Goal: Obtain resource: Download file/media

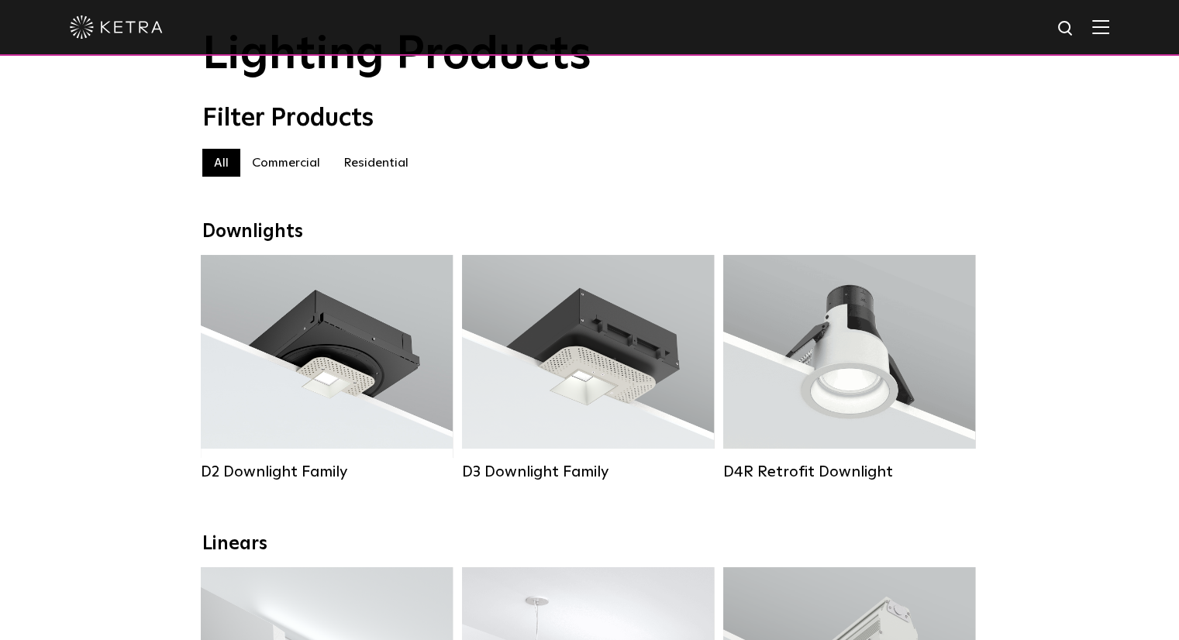
scroll to position [78, 0]
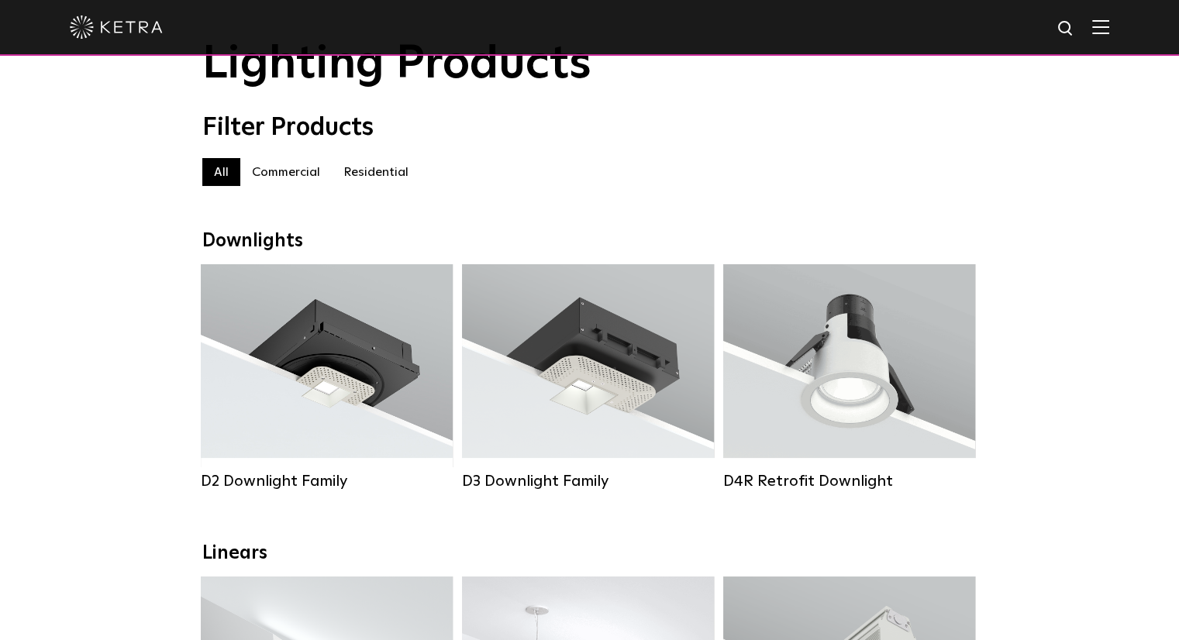
click at [1102, 19] on div at bounding box center [589, 27] width 1039 height 54
click at [1109, 20] on img at bounding box center [1100, 26] width 17 height 15
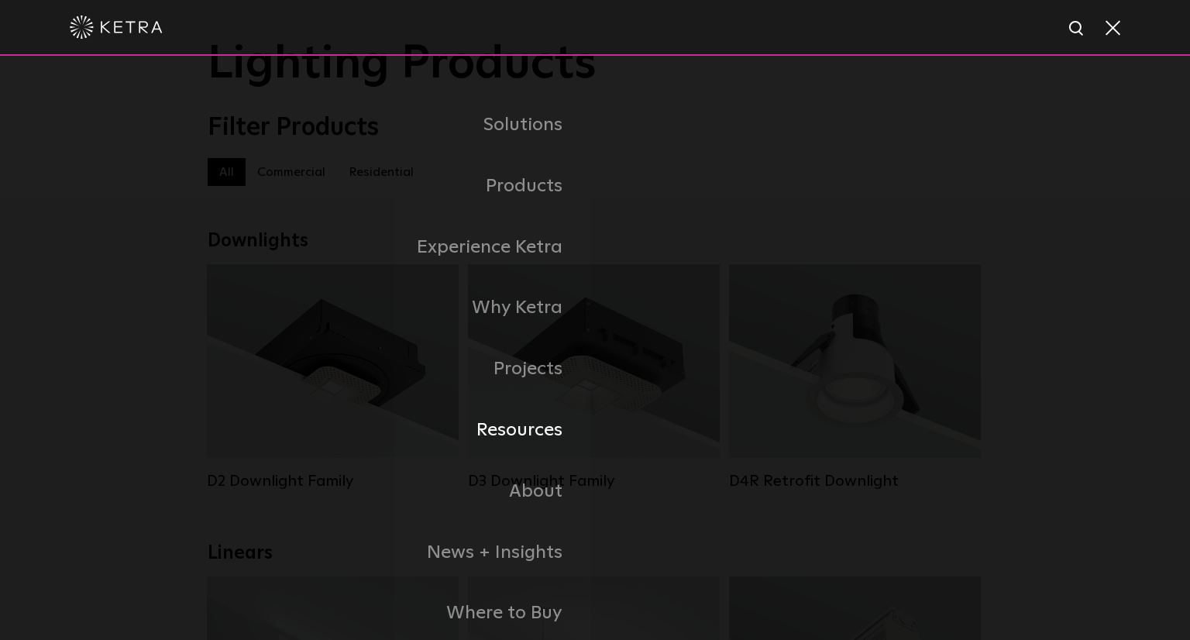
click at [517, 432] on link "Resources" at bounding box center [402, 430] width 388 height 61
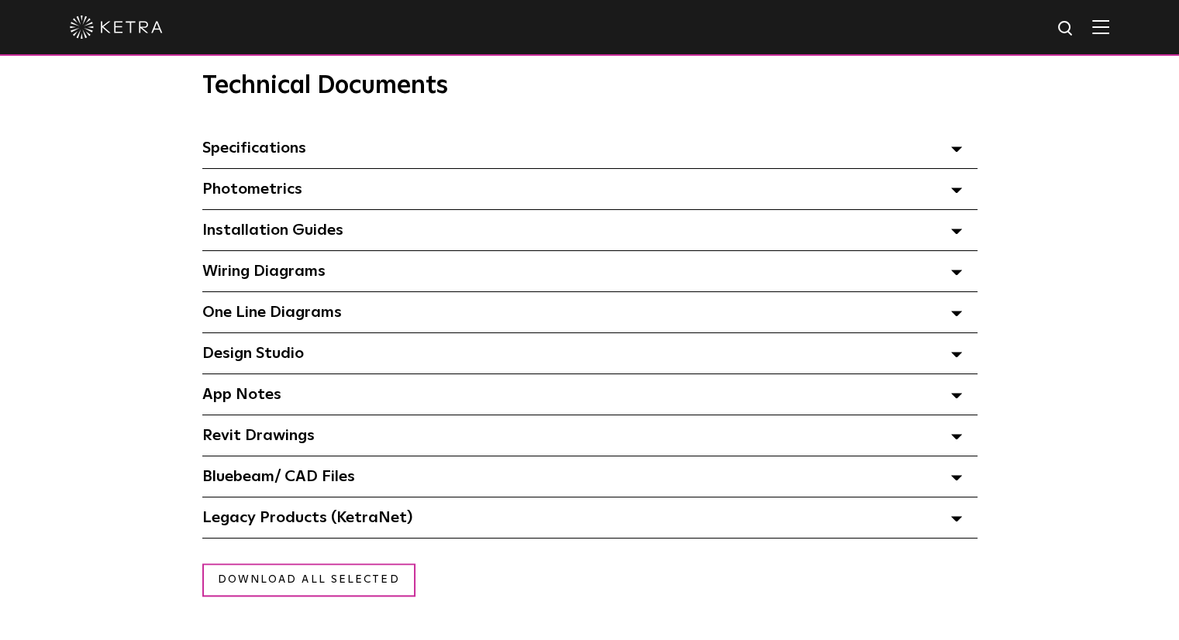
click at [284, 436] on span "Revit Drawings Select checkboxes to use the bulk download option below" at bounding box center [258, 436] width 112 height 16
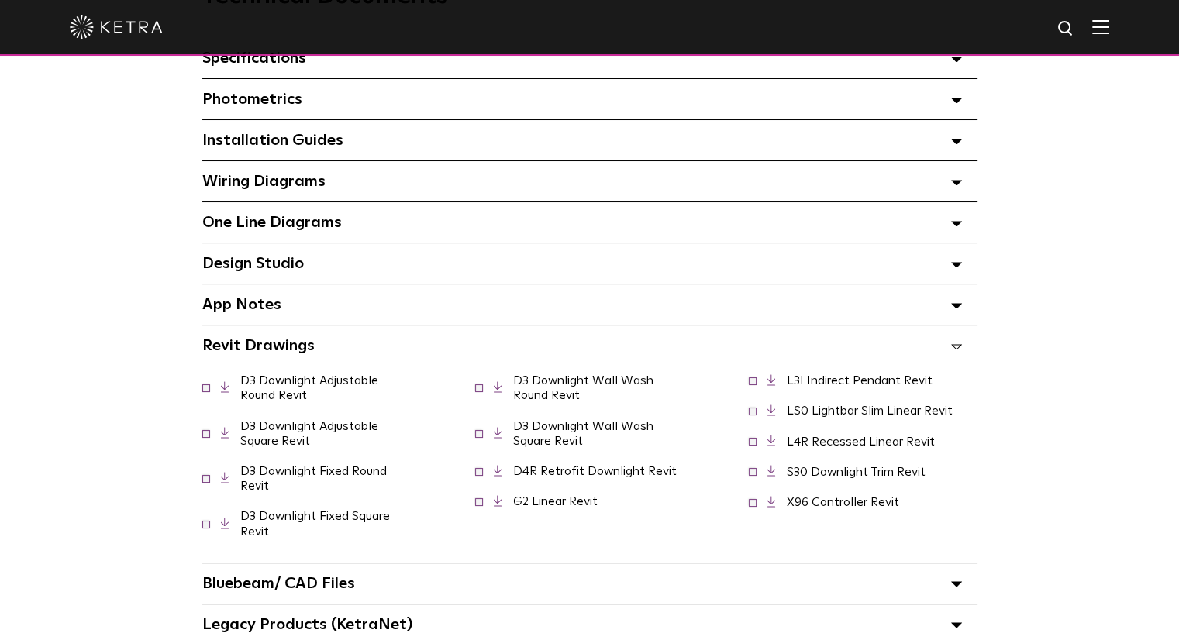
scroll to position [1318, 0]
